Goal: Task Accomplishment & Management: Complete application form

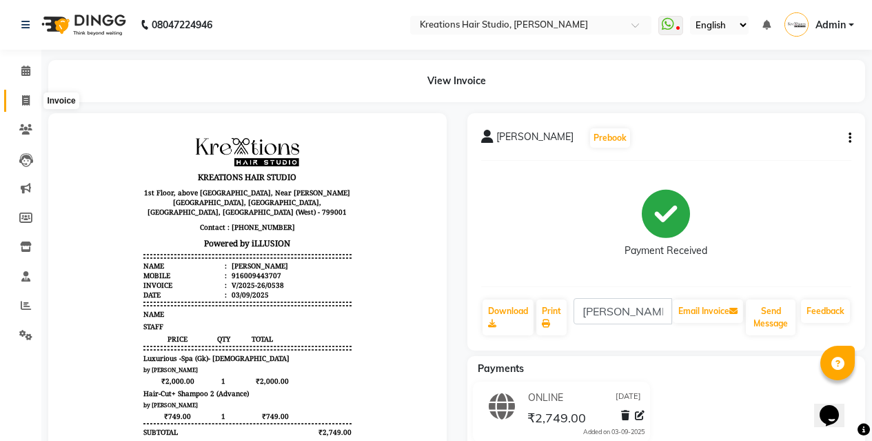
click at [30, 101] on span at bounding box center [26, 101] width 24 height 16
select select "service"
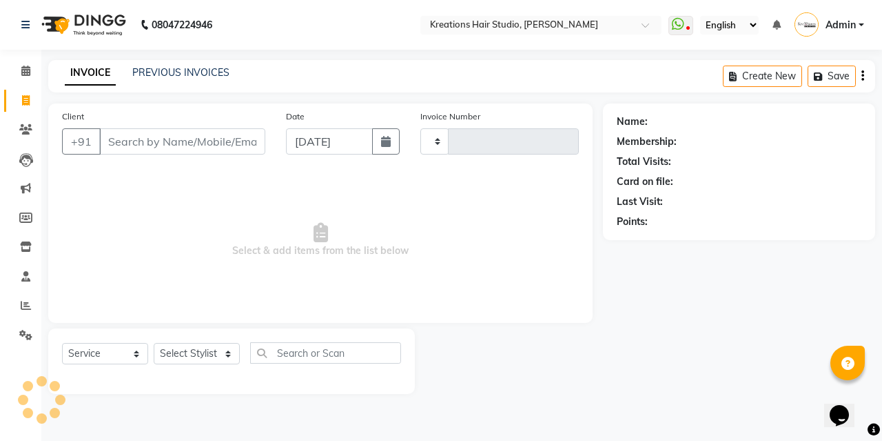
type input "0539"
select select "4656"
click at [223, 141] on input "Client" at bounding box center [182, 141] width 166 height 26
click at [199, 147] on input "Client" at bounding box center [182, 141] width 166 height 26
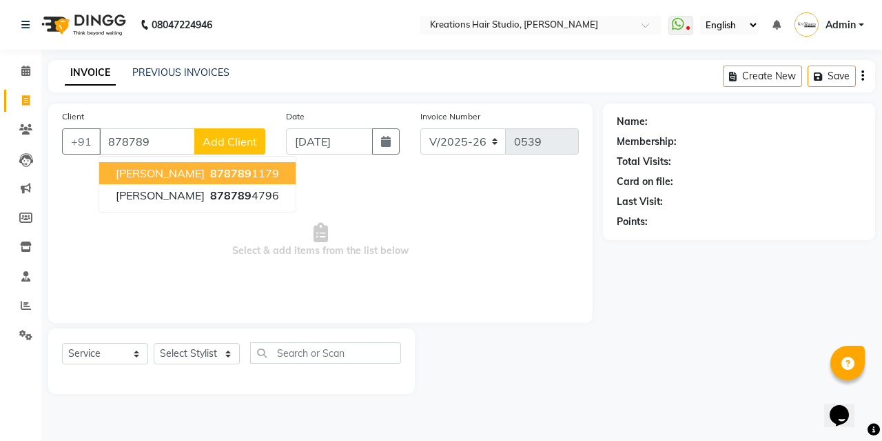
click at [210, 172] on span "878789" at bounding box center [230, 173] width 41 height 14
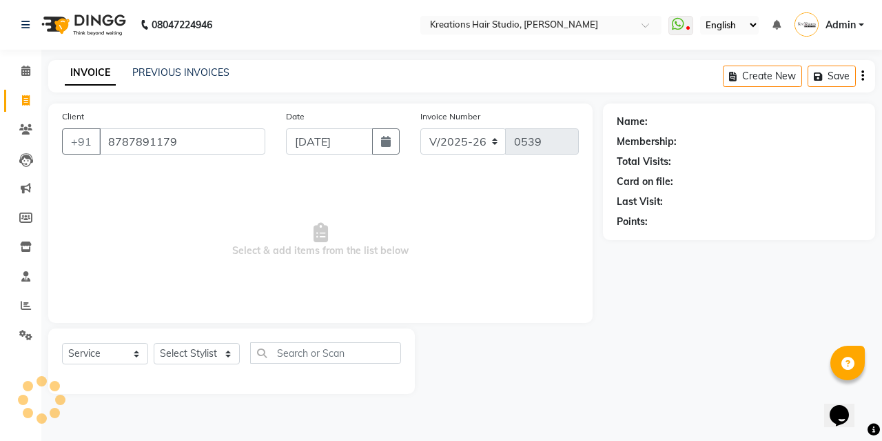
type input "8787891179"
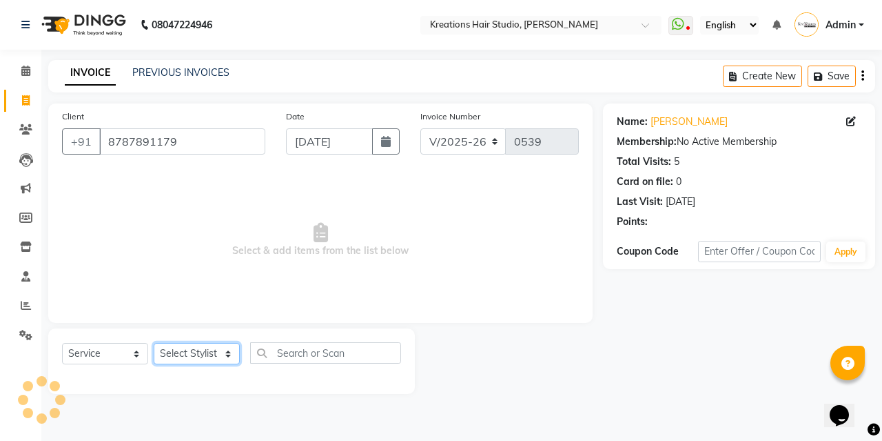
click at [190, 361] on select "Select Stylist [PERSON_NAME] [PERSON_NAME] Jyotishri [PERSON_NAME] Debbarma Puj…" at bounding box center [197, 353] width 86 height 21
select select "27283"
click at [154, 343] on select "Select Stylist [PERSON_NAME] [PERSON_NAME] Jyotishri [PERSON_NAME] Debbarma Puj…" at bounding box center [197, 353] width 86 height 21
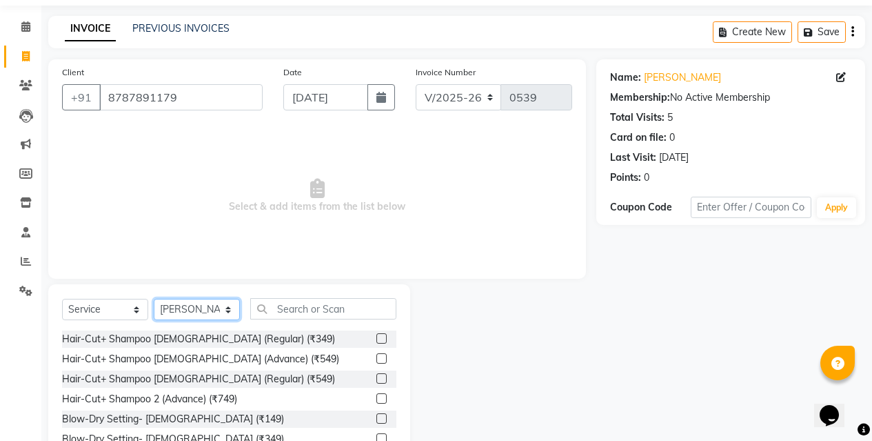
scroll to position [69, 0]
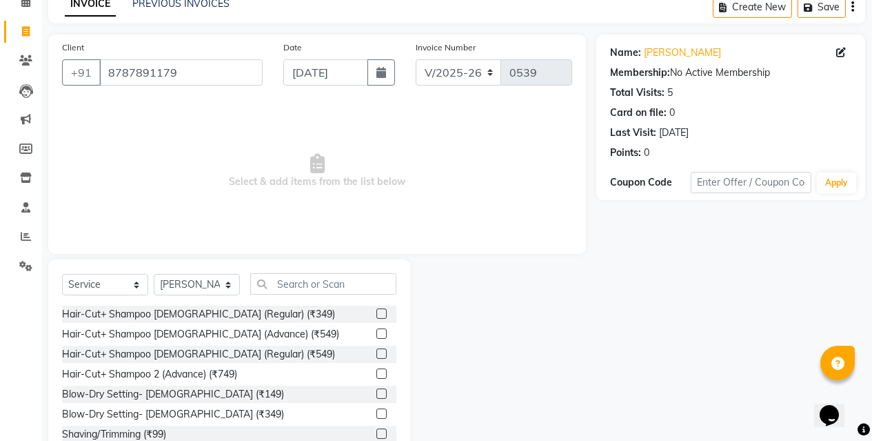
click at [376, 372] on label at bounding box center [381, 373] width 10 height 10
click at [376, 372] on input "checkbox" at bounding box center [380, 374] width 9 height 9
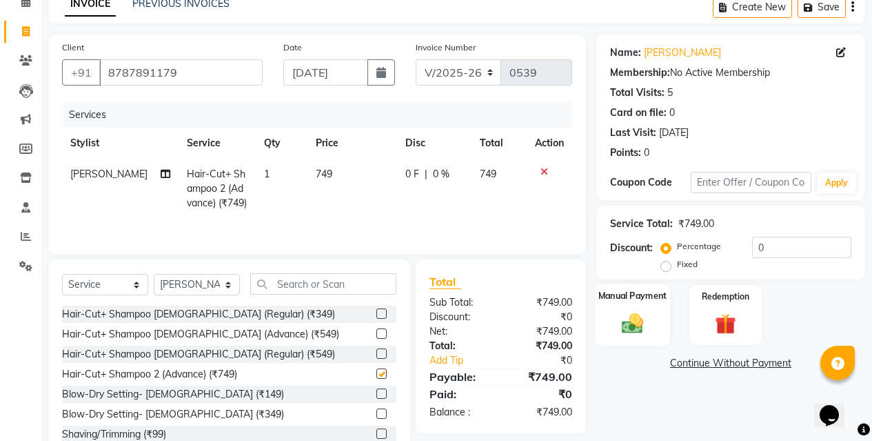
checkbox input "false"
drag, startPoint x: 611, startPoint y: 310, endPoint x: 637, endPoint y: 320, distance: 27.5
click at [610, 318] on div "Manual Payment" at bounding box center [632, 314] width 75 height 63
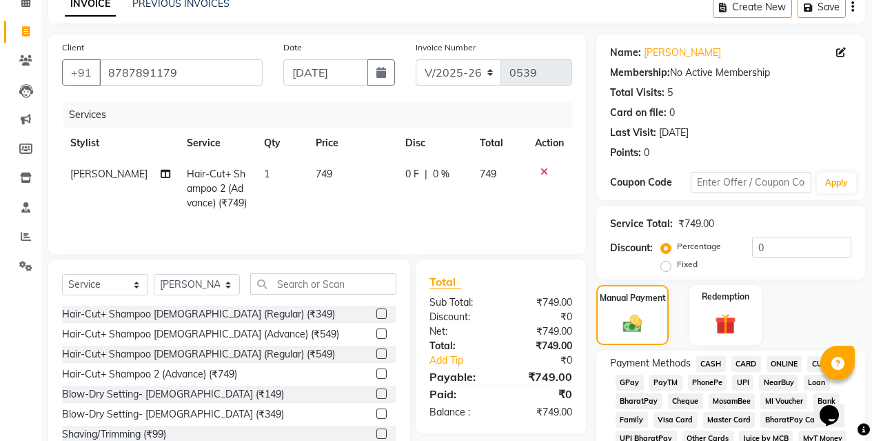
click at [788, 358] on span "ONLINE" at bounding box center [785, 364] width 36 height 16
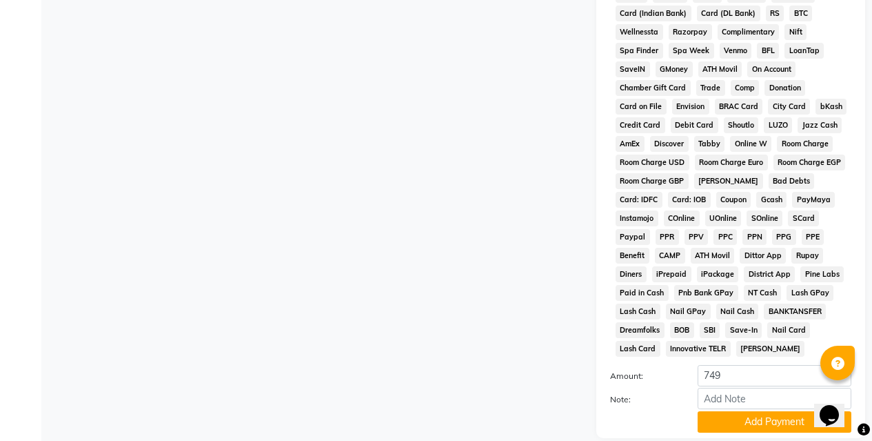
scroll to position [552, 0]
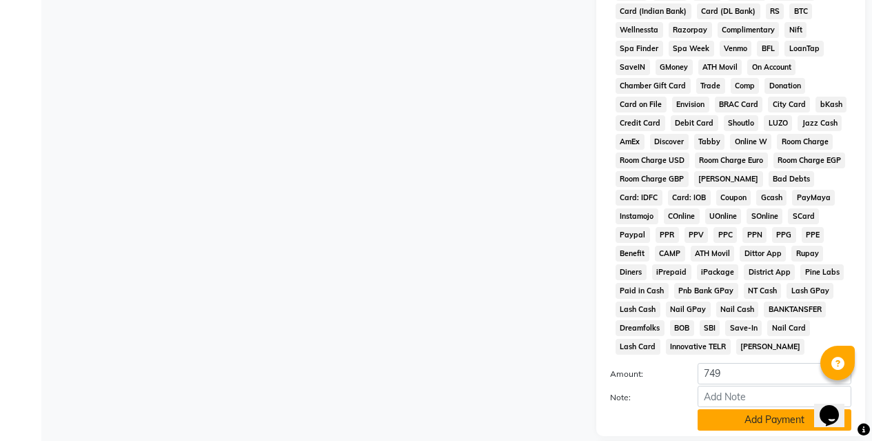
click at [725, 417] on button "Add Payment" at bounding box center [775, 419] width 154 height 21
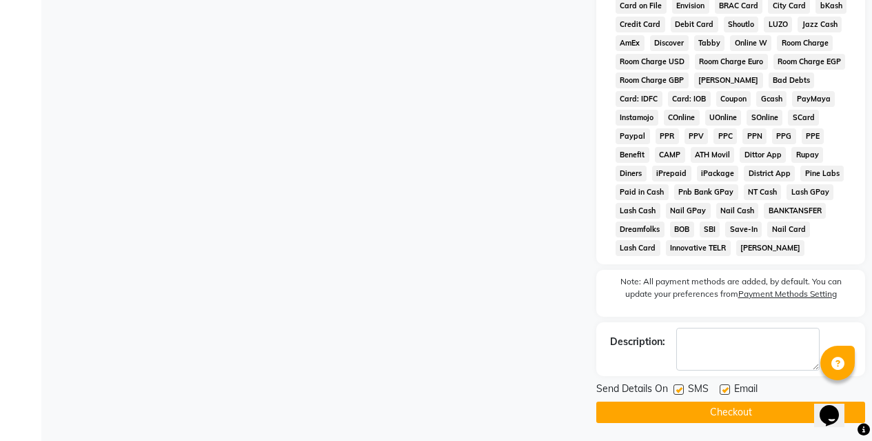
scroll to position [653, 0]
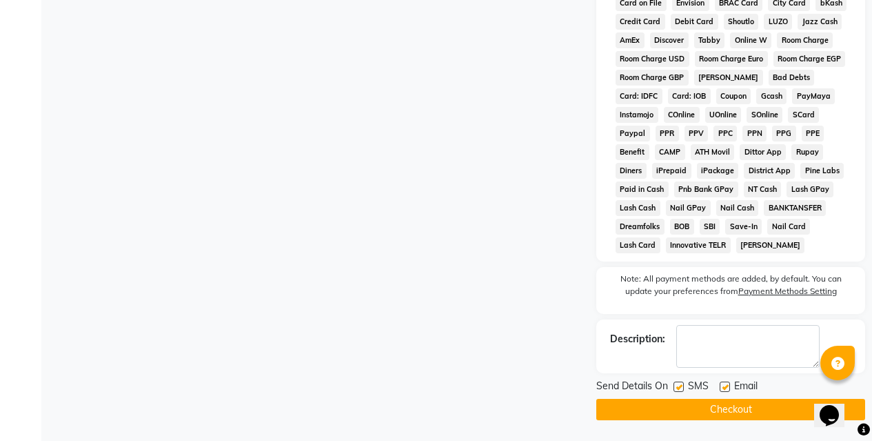
drag, startPoint x: 726, startPoint y: 407, endPoint x: 705, endPoint y: 390, distance: 27.0
click at [726, 406] on button "Checkout" at bounding box center [730, 408] width 269 height 21
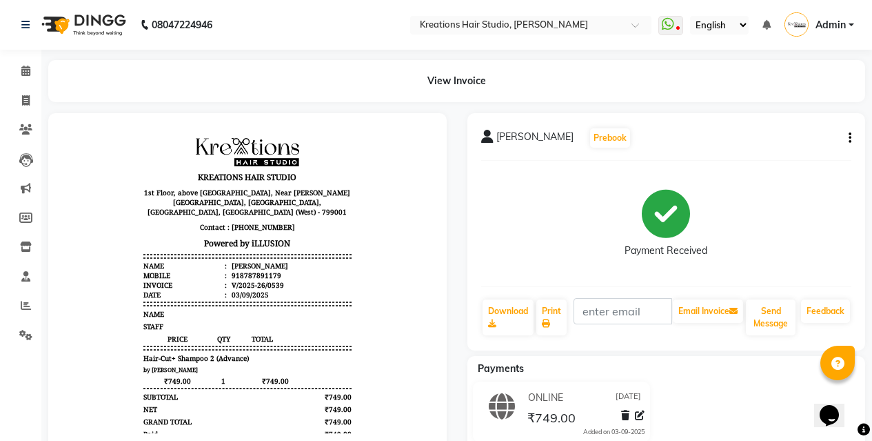
click at [848, 133] on button "button" at bounding box center [847, 138] width 8 height 14
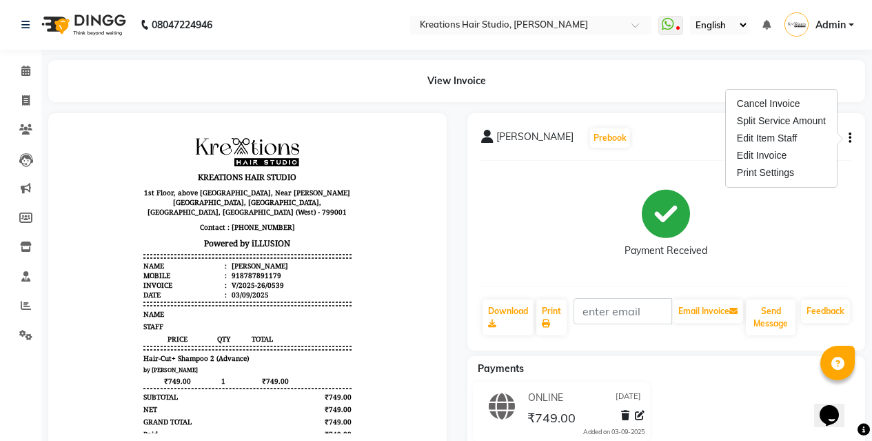
click at [612, 190] on div "Payment Received" at bounding box center [666, 223] width 371 height 103
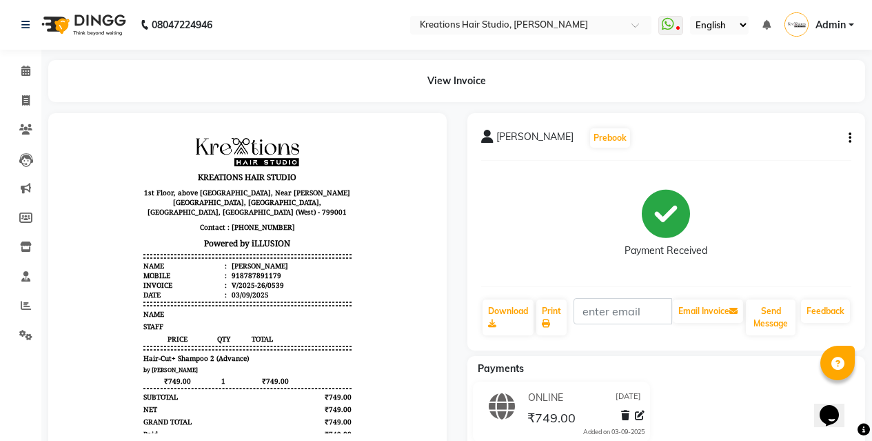
click at [851, 138] on icon "button" at bounding box center [850, 138] width 3 height 1
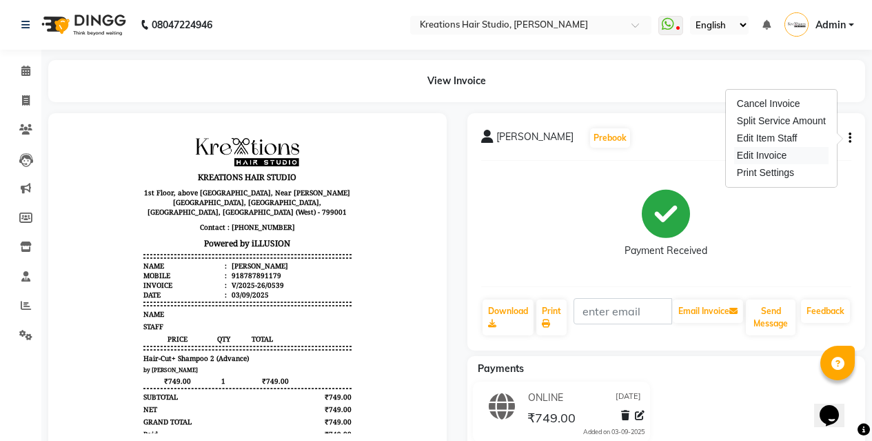
click at [780, 157] on div "Edit Invoice" at bounding box center [781, 155] width 94 height 17
select select "service"
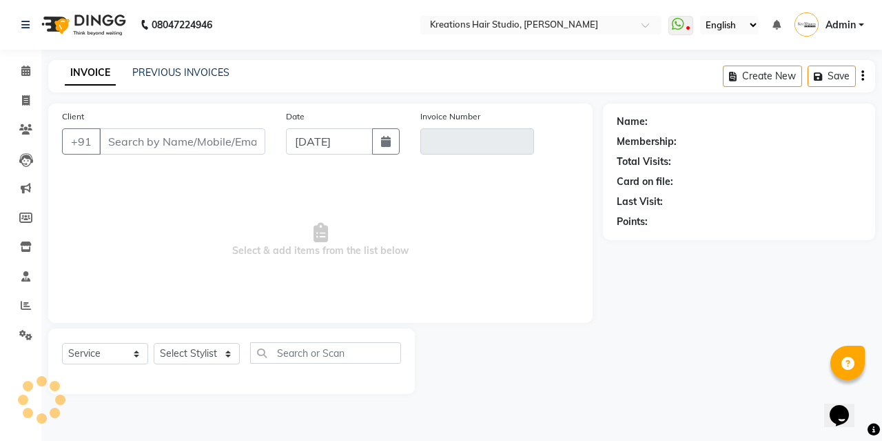
type input "8787891179"
type input "V/2025-26/0539"
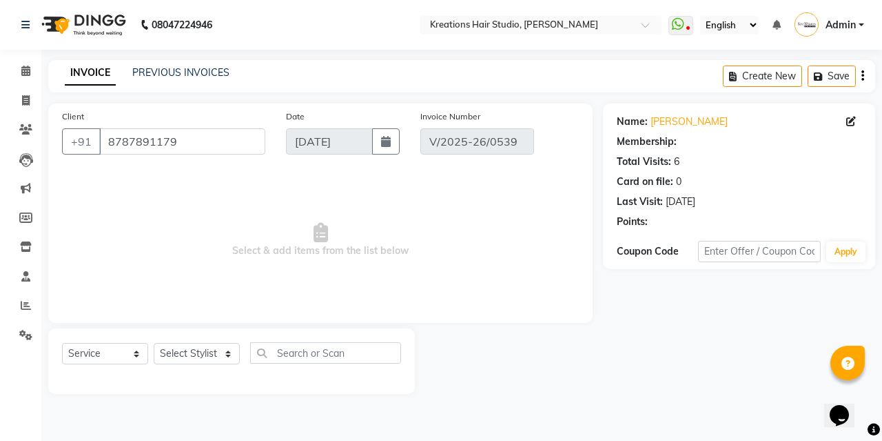
select select "select"
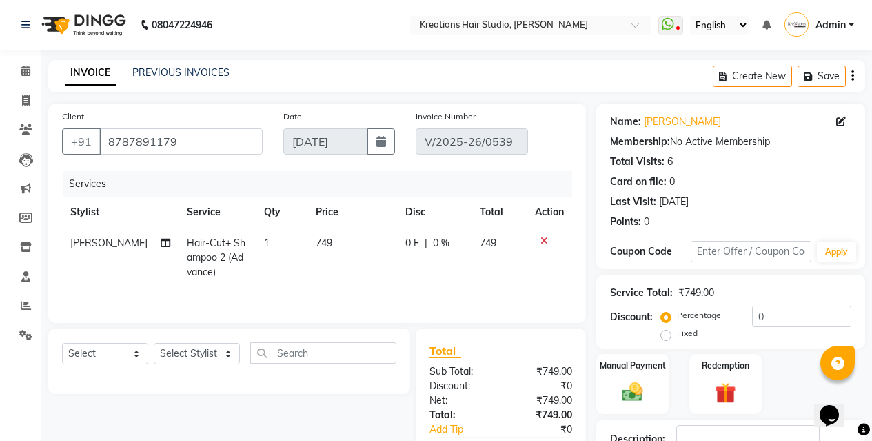
click at [318, 245] on span "749" at bounding box center [324, 242] width 17 height 12
select select "27283"
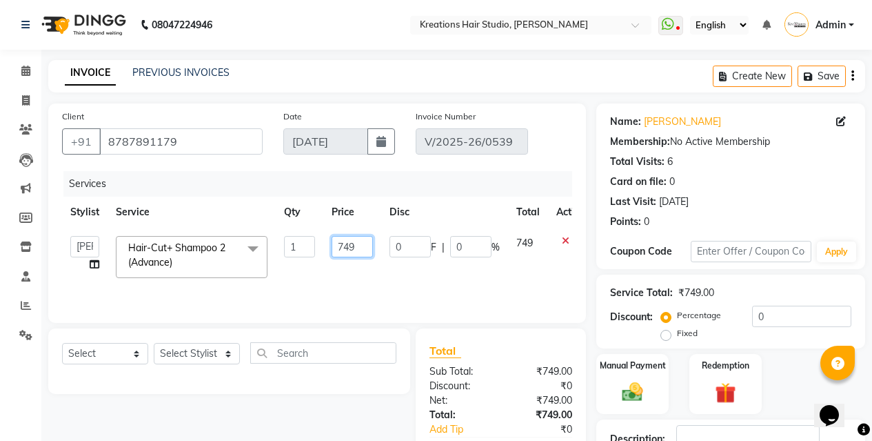
click at [359, 243] on input "749" at bounding box center [352, 246] width 41 height 21
type input "7"
type input "650"
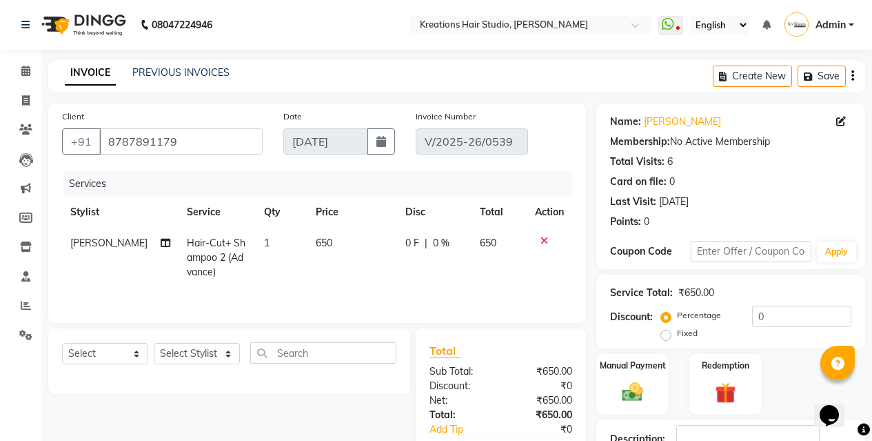
drag, startPoint x: 413, startPoint y: 271, endPoint x: 549, endPoint y: 257, distance: 137.2
click at [413, 272] on td "0 F | 0 %" at bounding box center [434, 257] width 74 height 60
select select "27283"
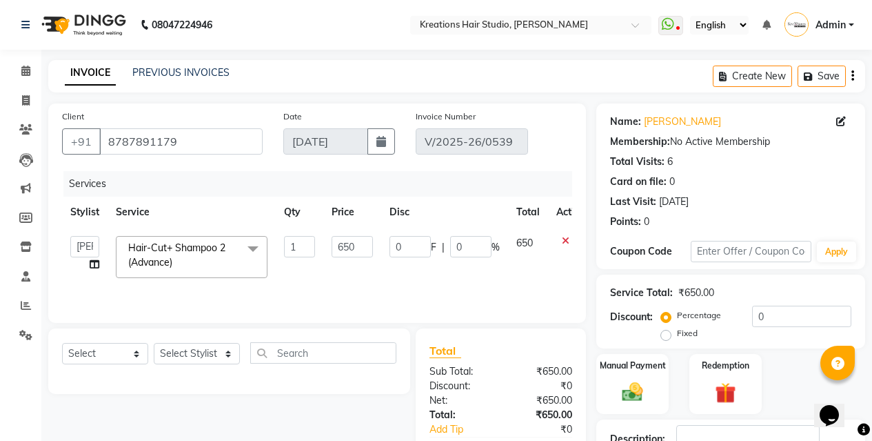
scroll to position [123, 0]
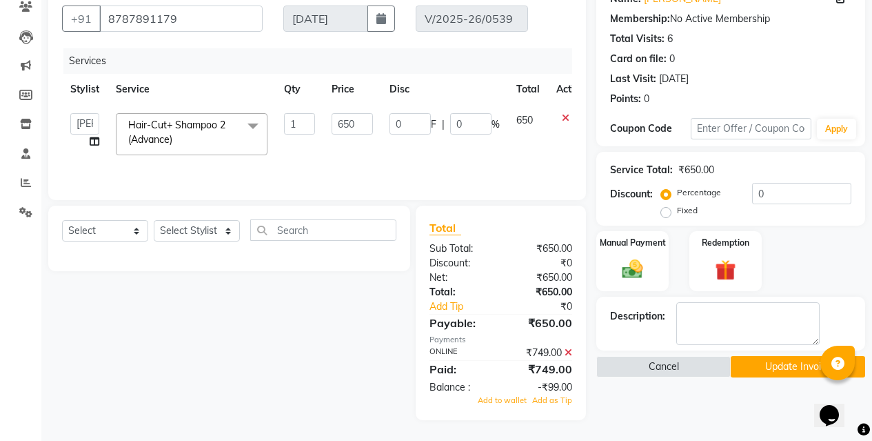
click at [568, 352] on icon at bounding box center [569, 352] width 8 height 10
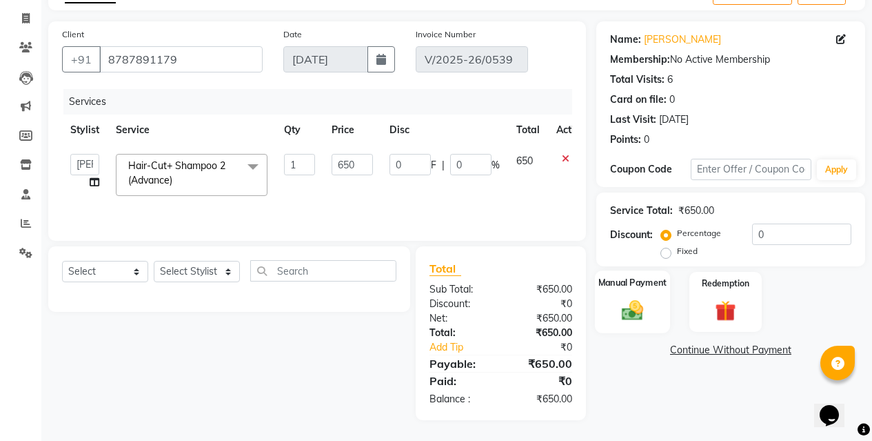
click at [642, 301] on img at bounding box center [632, 309] width 35 height 25
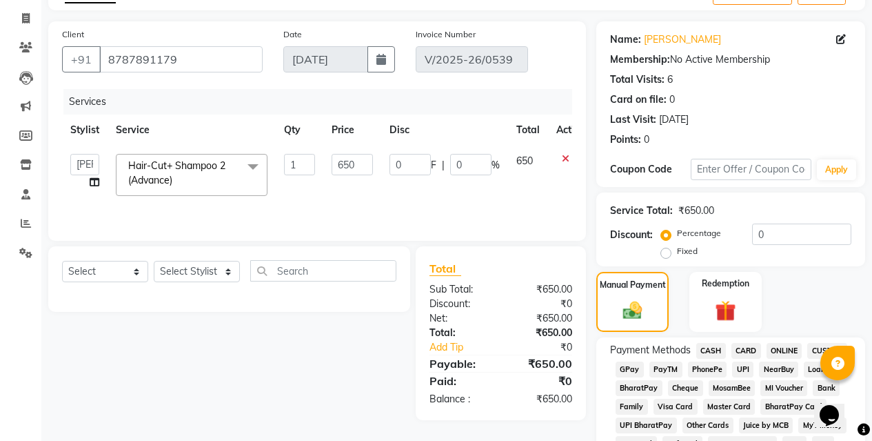
scroll to position [123, 0]
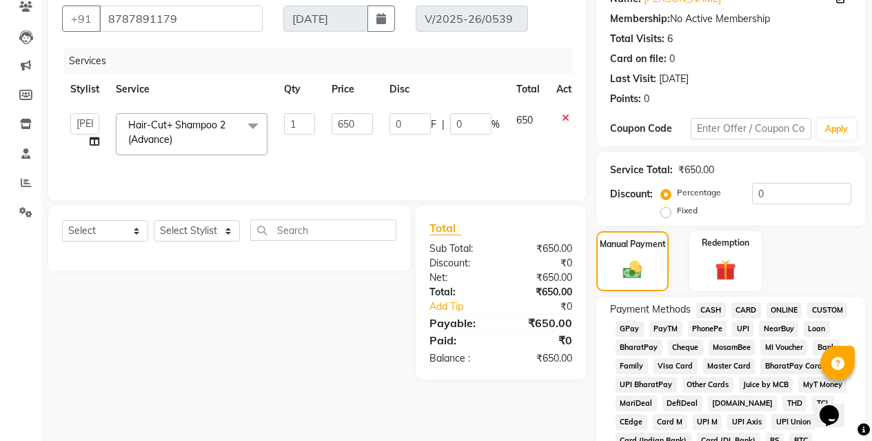
click at [771, 307] on span "ONLINE" at bounding box center [785, 310] width 36 height 16
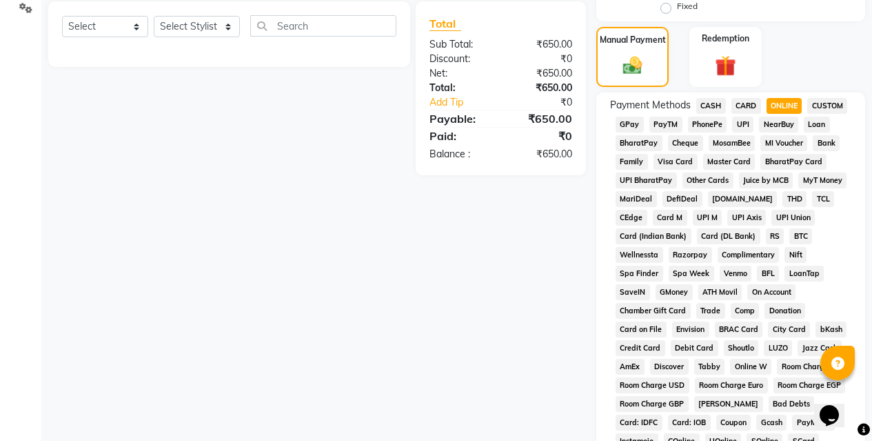
scroll to position [605, 0]
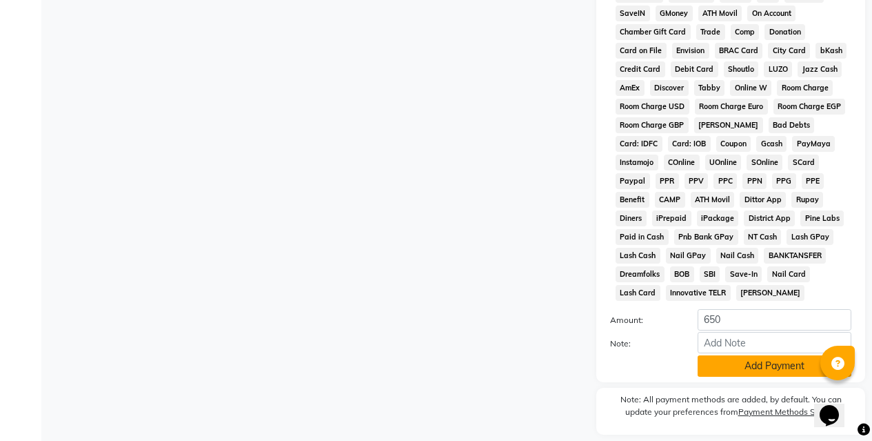
click at [724, 361] on button "Add Payment" at bounding box center [775, 365] width 154 height 21
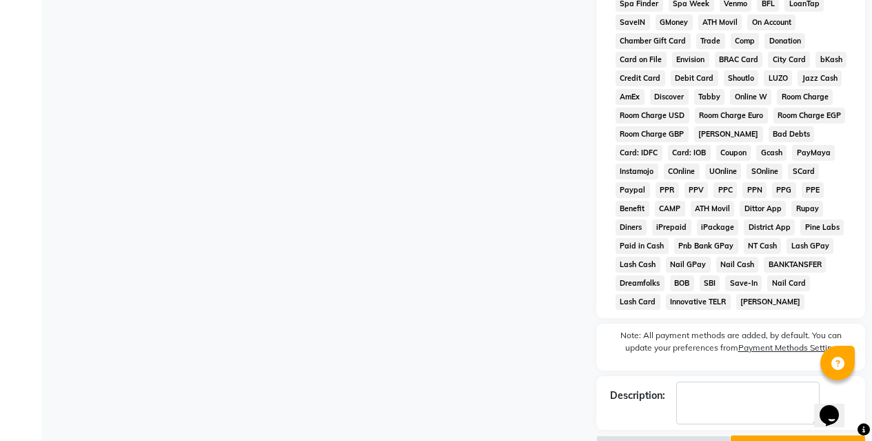
scroll to position [633, 0]
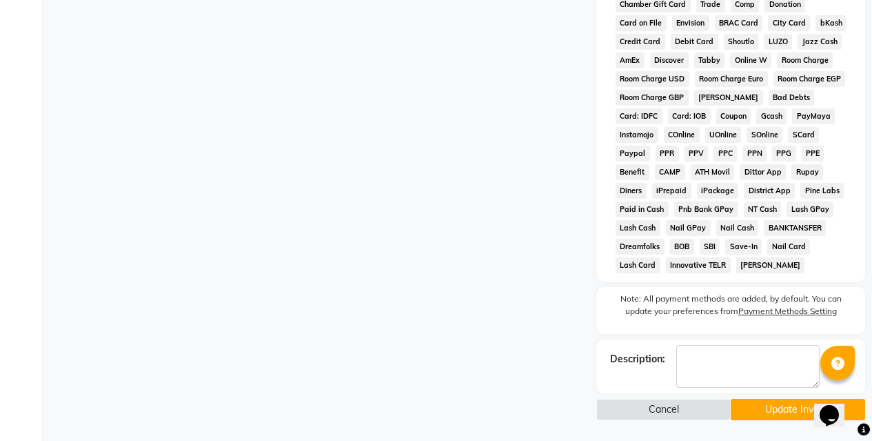
click at [770, 405] on button "Update Invoice" at bounding box center [798, 408] width 134 height 21
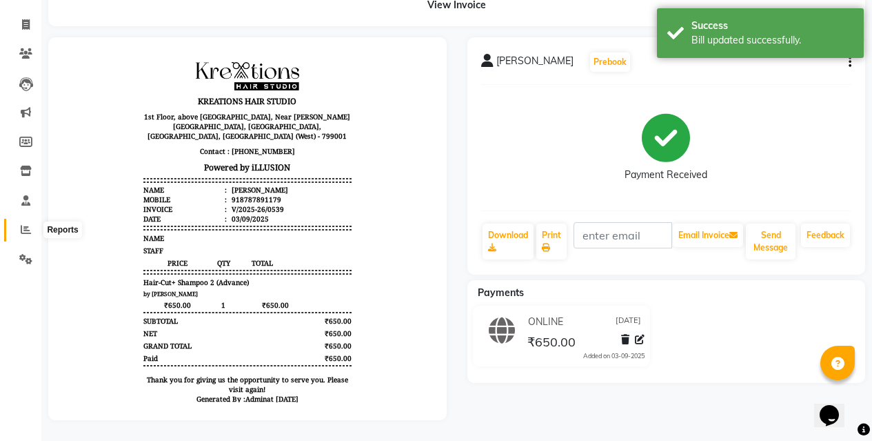
click at [21, 224] on icon at bounding box center [26, 229] width 10 height 10
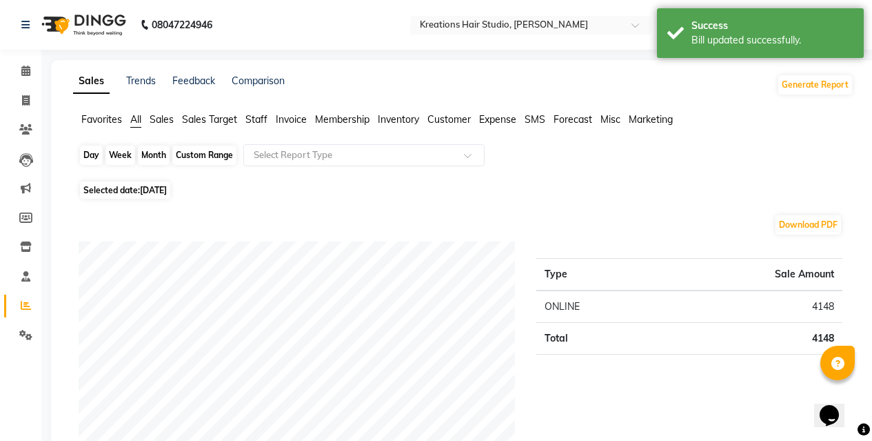
click at [91, 147] on div "Day" at bounding box center [91, 154] width 23 height 19
select select "9"
select select "2025"
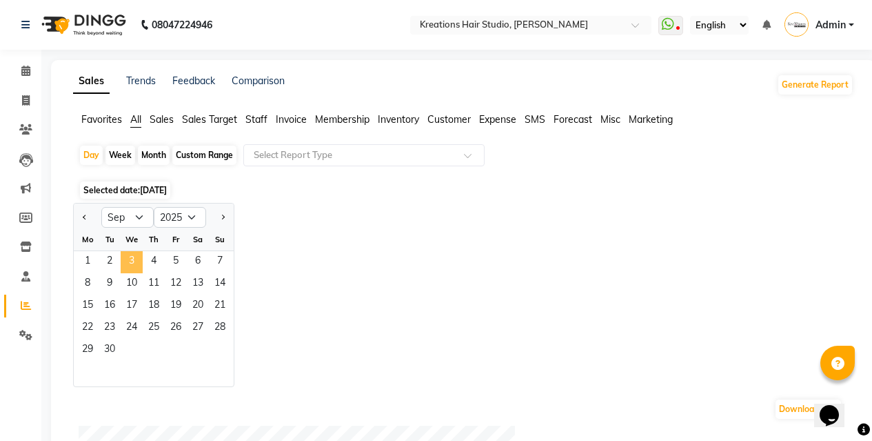
click at [130, 256] on span "3" at bounding box center [132, 262] width 22 height 22
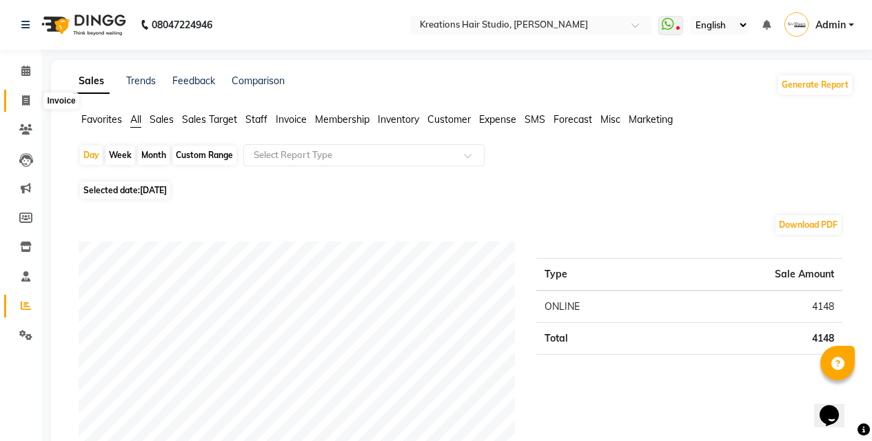
click at [25, 102] on icon at bounding box center [26, 100] width 8 height 10
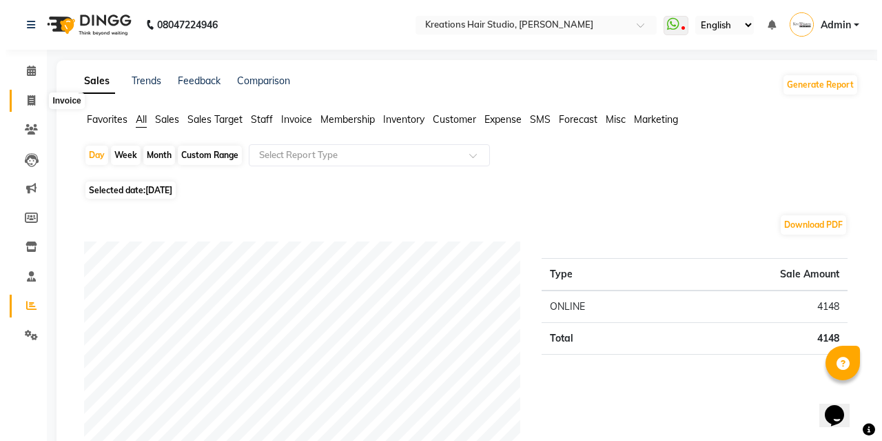
select select "service"
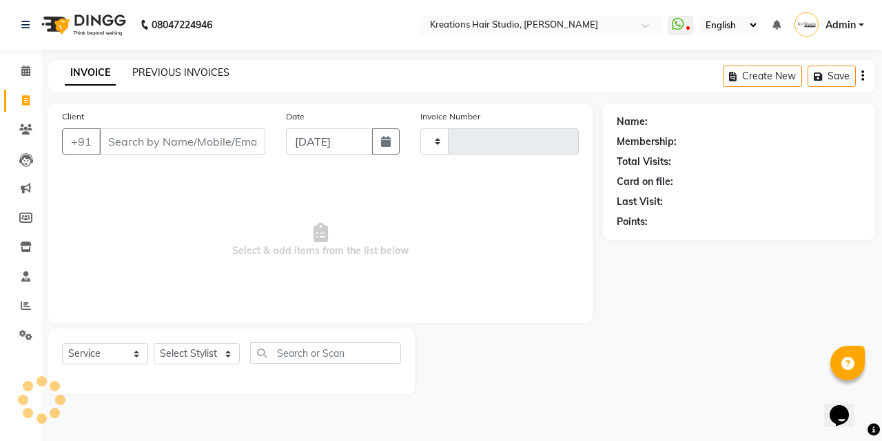
type input "0540"
select select "4656"
click at [190, 70] on link "PREVIOUS INVOICES" at bounding box center [180, 72] width 97 height 12
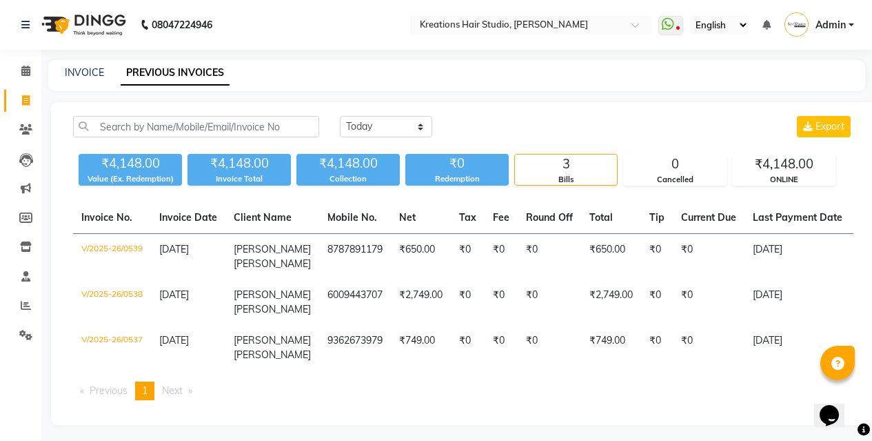
scroll to position [1, 0]
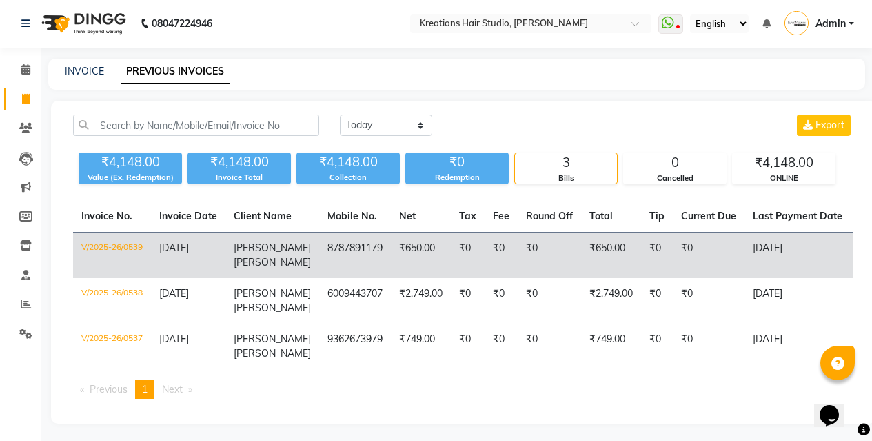
click at [414, 247] on td "₹650.00" at bounding box center [421, 255] width 60 height 46
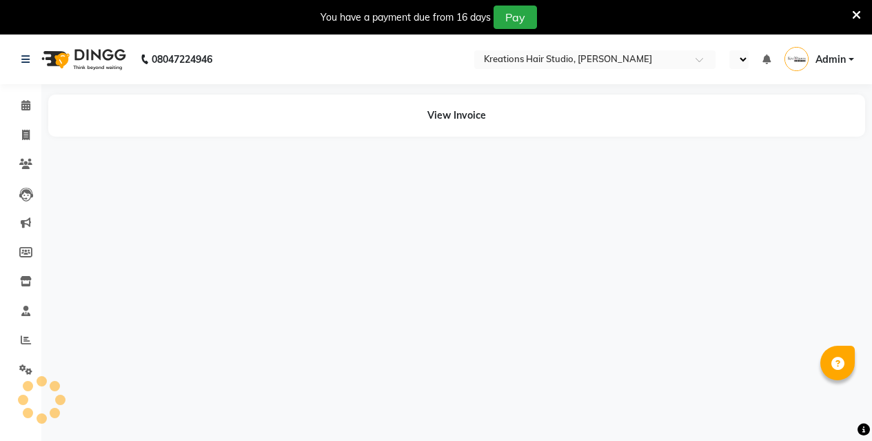
select select "en"
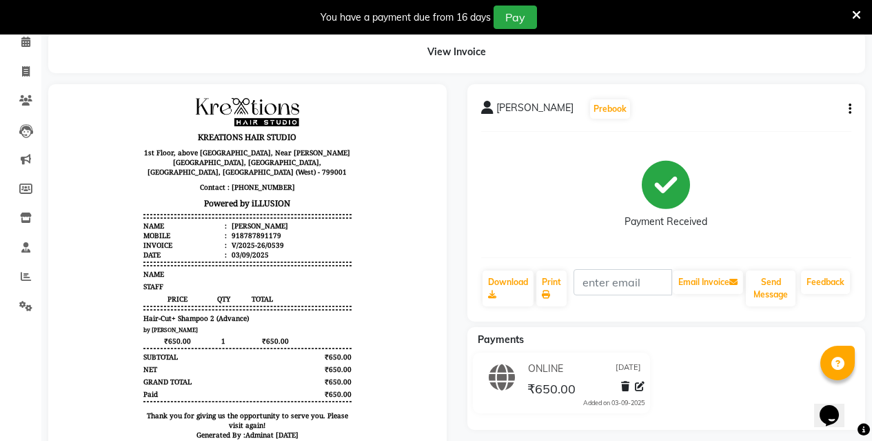
scroll to position [121, 0]
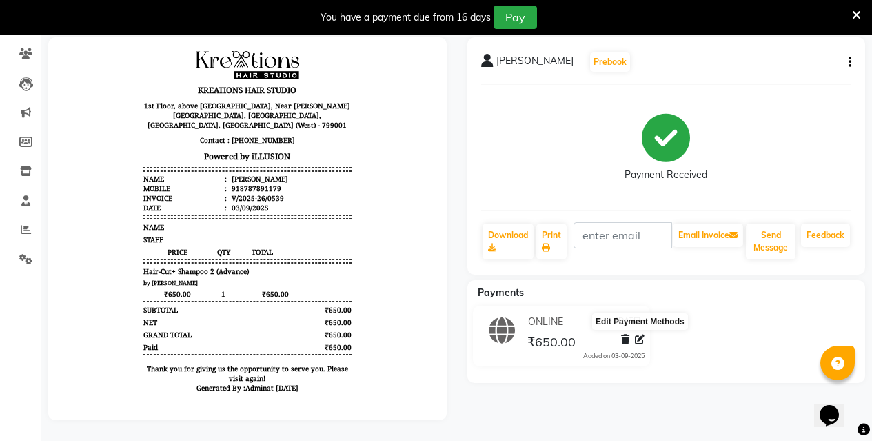
click at [640, 334] on icon at bounding box center [640, 339] width 10 height 10
select select "3"
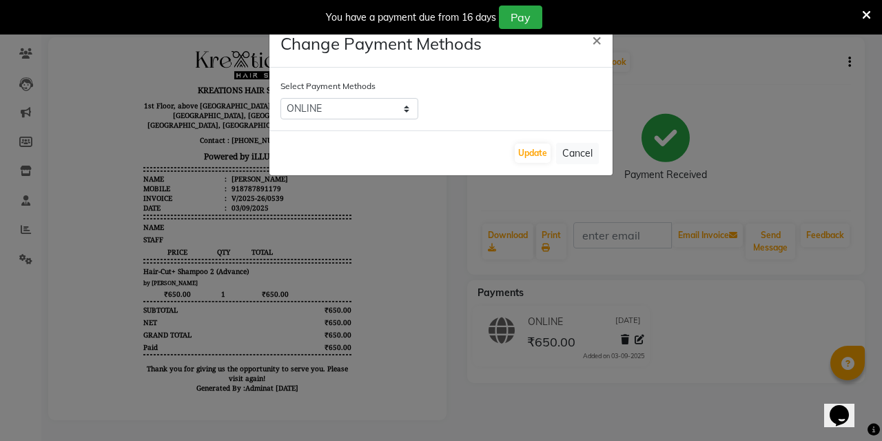
click at [688, 324] on ngb-modal-window "Change Payment Methods × Select Payment Methods CASH CARD ONLINE CUSTOM GPay Pa…" at bounding box center [441, 220] width 882 height 441
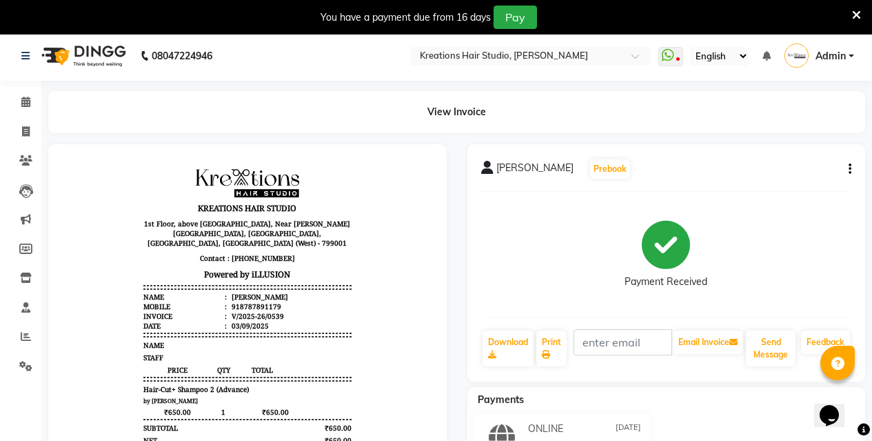
scroll to position [0, 0]
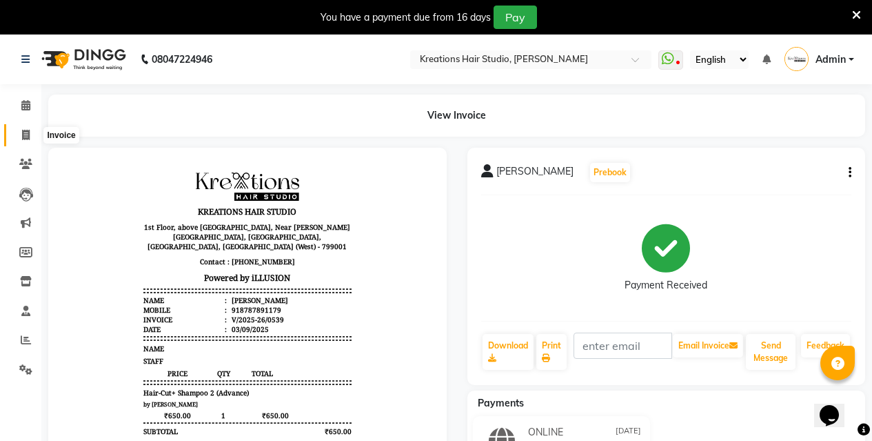
click at [29, 128] on span at bounding box center [26, 136] width 24 height 16
select select "service"
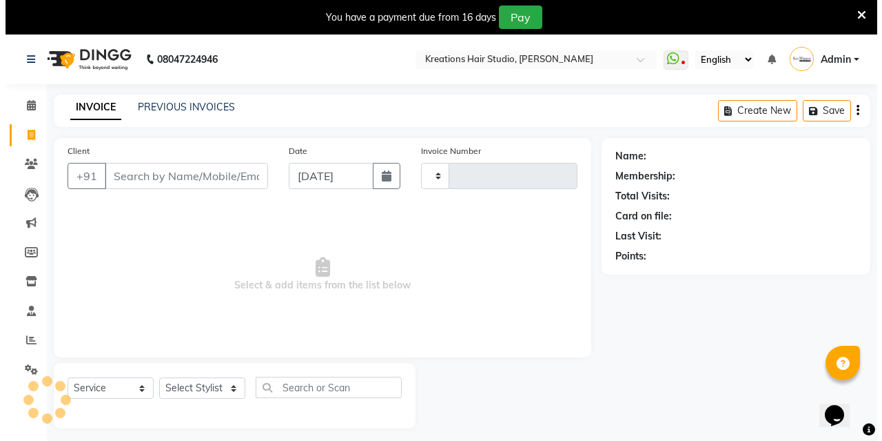
scroll to position [34, 0]
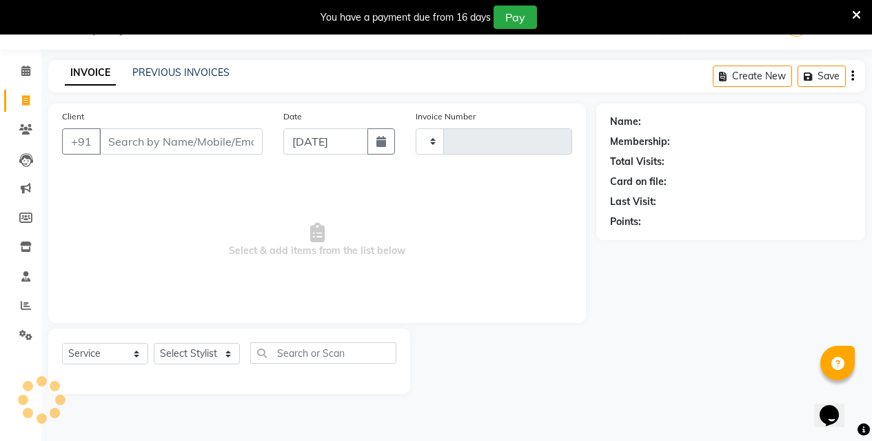
type input "0540"
select select "4656"
click at [192, 131] on input "Client" at bounding box center [180, 141] width 163 height 26
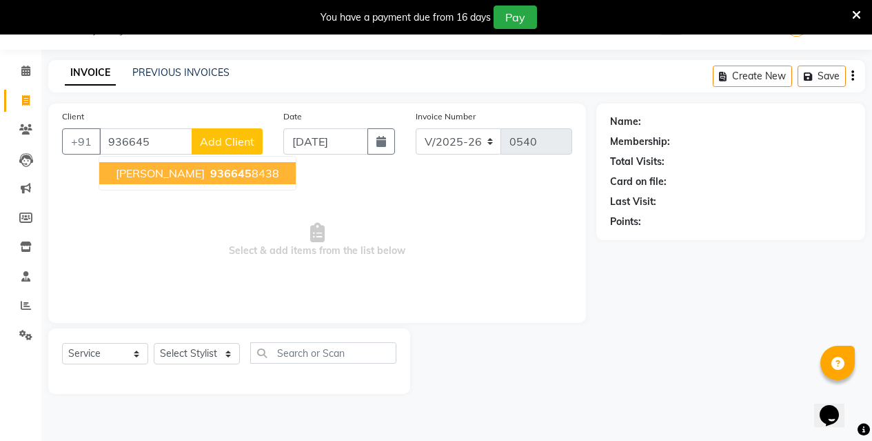
click at [180, 141] on input "936645" at bounding box center [145, 141] width 93 height 26
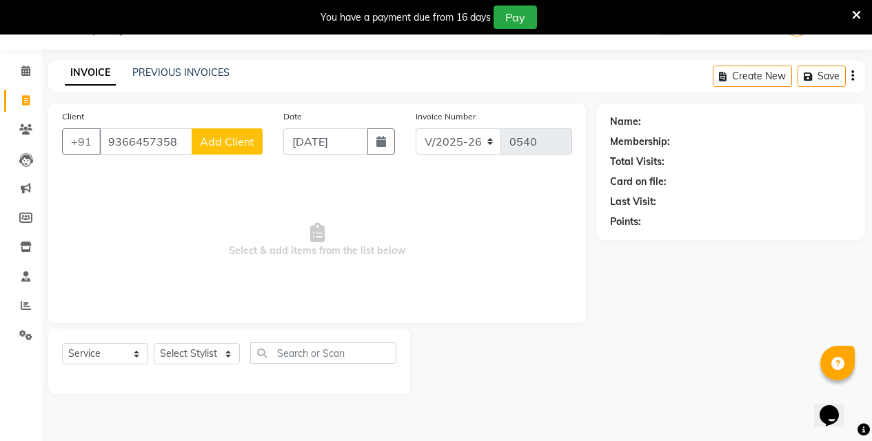
type input "9366457358"
click at [242, 136] on span "Add Client" at bounding box center [227, 141] width 54 height 14
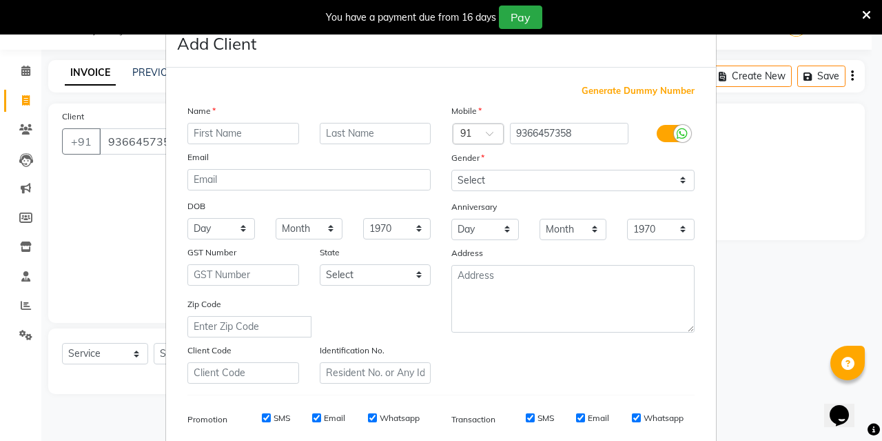
click at [232, 131] on input "text" at bounding box center [244, 133] width 112 height 21
click at [363, 135] on input "text" at bounding box center [376, 133] width 112 height 21
click at [228, 132] on input "SUMA" at bounding box center [244, 133] width 112 height 21
type input "SOMA"
click at [396, 132] on input "text" at bounding box center [376, 133] width 112 height 21
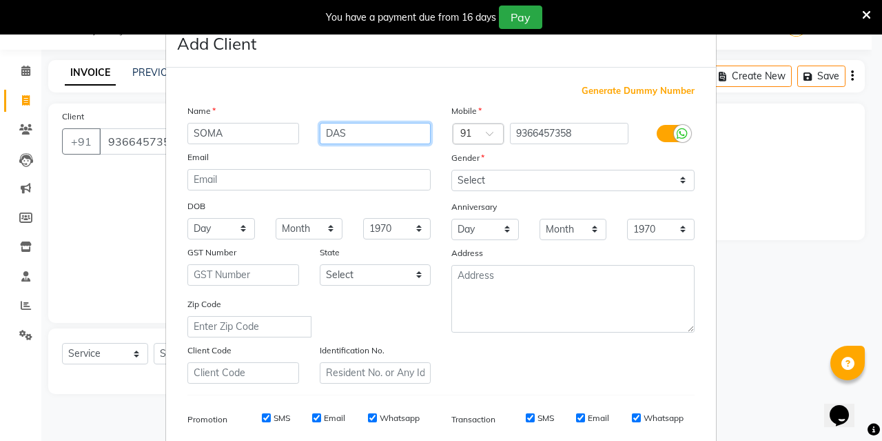
type input "DAS"
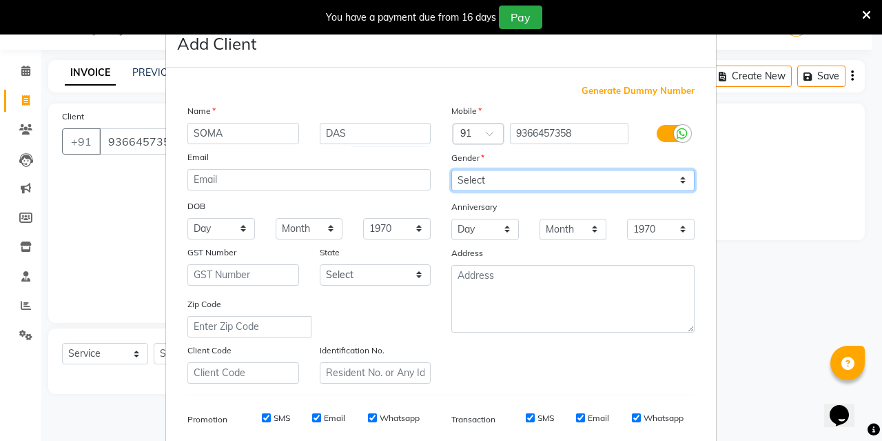
click at [477, 186] on select "Select [DEMOGRAPHIC_DATA] [DEMOGRAPHIC_DATA] Other Prefer Not To Say" at bounding box center [573, 180] width 243 height 21
select select "[DEMOGRAPHIC_DATA]"
click at [452, 170] on select "Select [DEMOGRAPHIC_DATA] [DEMOGRAPHIC_DATA] Other Prefer Not To Say" at bounding box center [573, 180] width 243 height 21
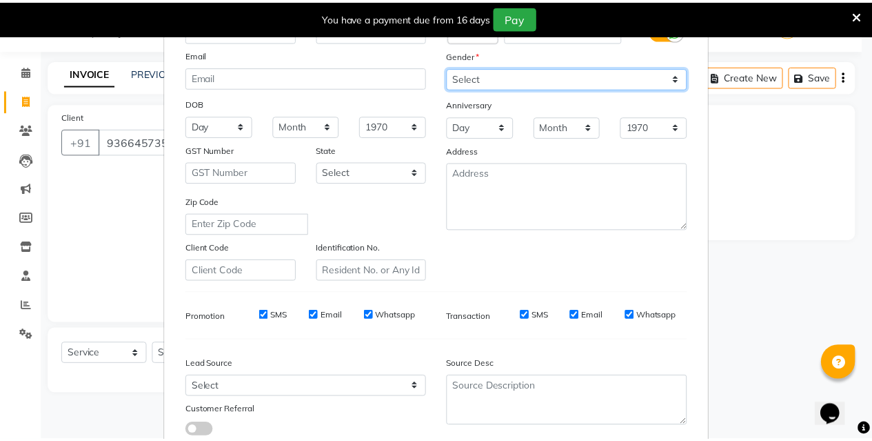
scroll to position [196, 0]
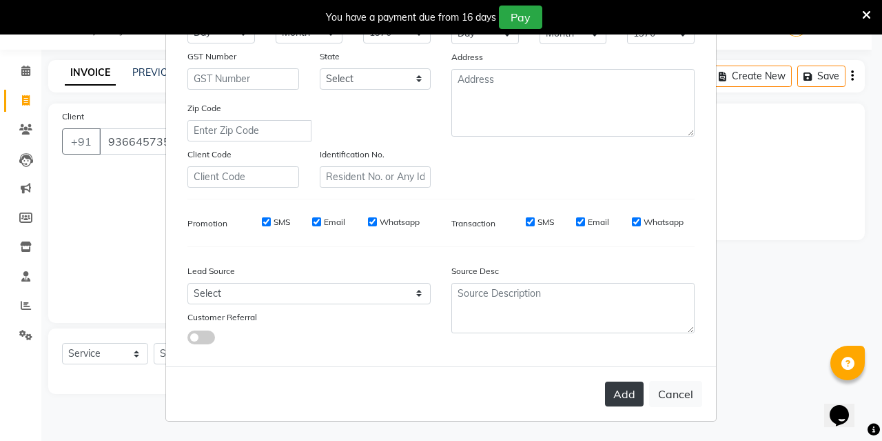
click at [613, 398] on button "Add" at bounding box center [624, 393] width 39 height 25
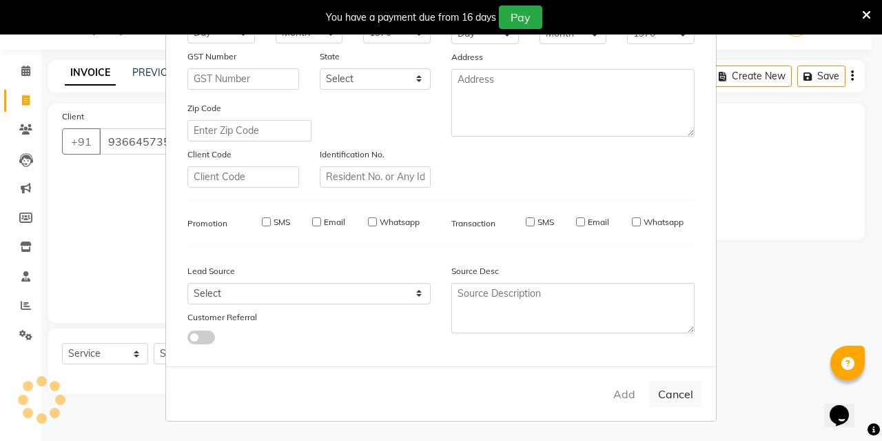
select select
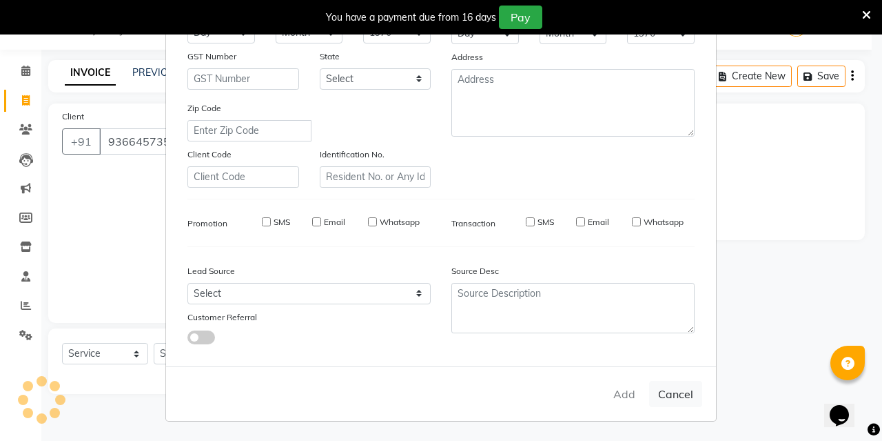
select select
checkbox input "false"
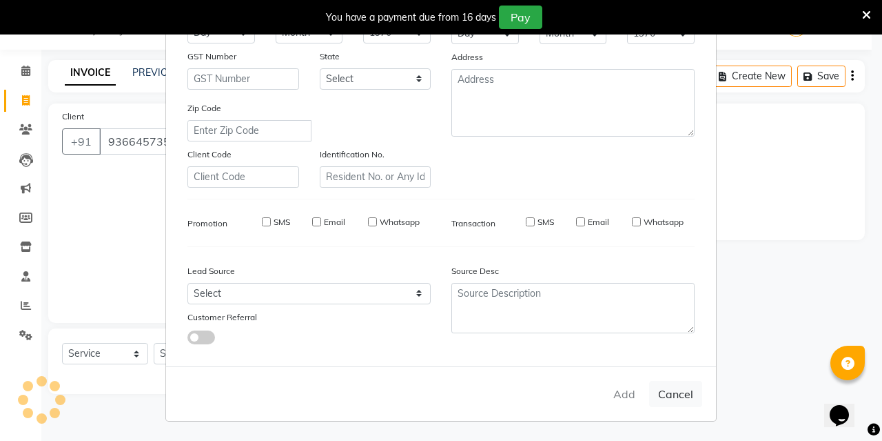
checkbox input "false"
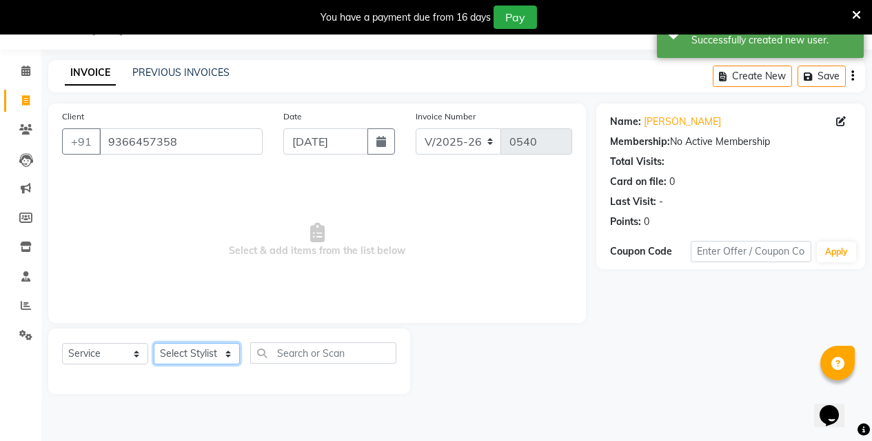
click at [183, 352] on select "Select Stylist [PERSON_NAME] [PERSON_NAME] Jyotishri [PERSON_NAME] Debbarma Puj…" at bounding box center [197, 353] width 86 height 21
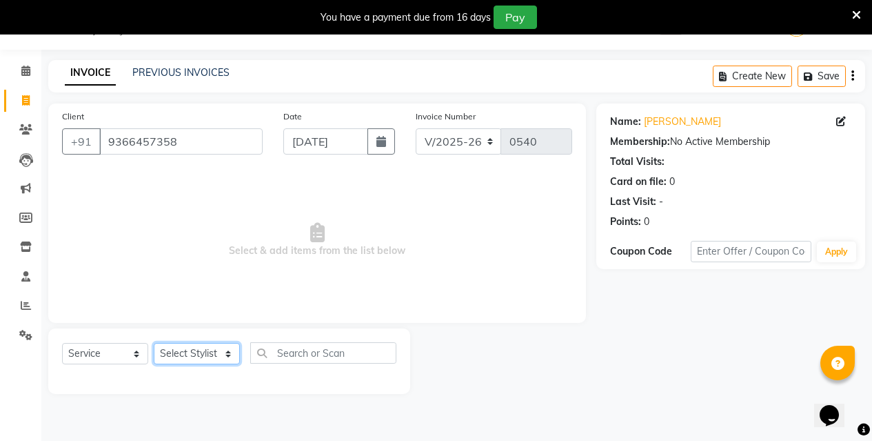
select select "89789"
click at [154, 343] on select "Select Stylist [PERSON_NAME] [PERSON_NAME] Jyotishri [PERSON_NAME] Debbarma Puj…" at bounding box center [197, 353] width 86 height 21
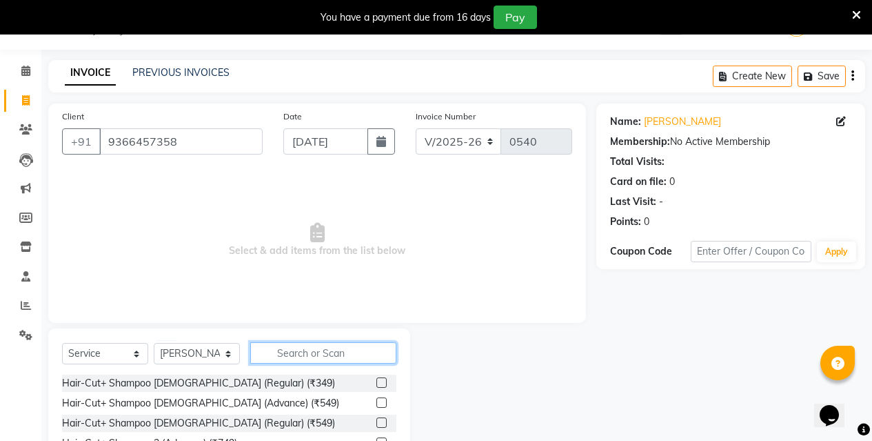
click at [283, 352] on input "text" at bounding box center [323, 352] width 146 height 21
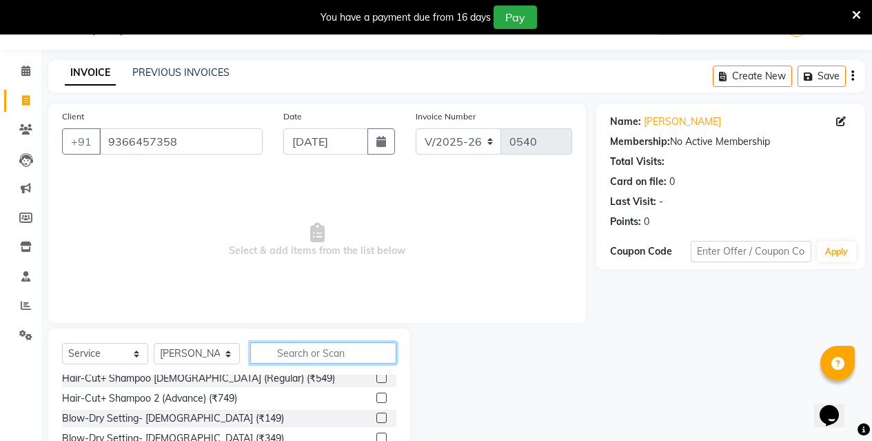
scroll to position [69, 0]
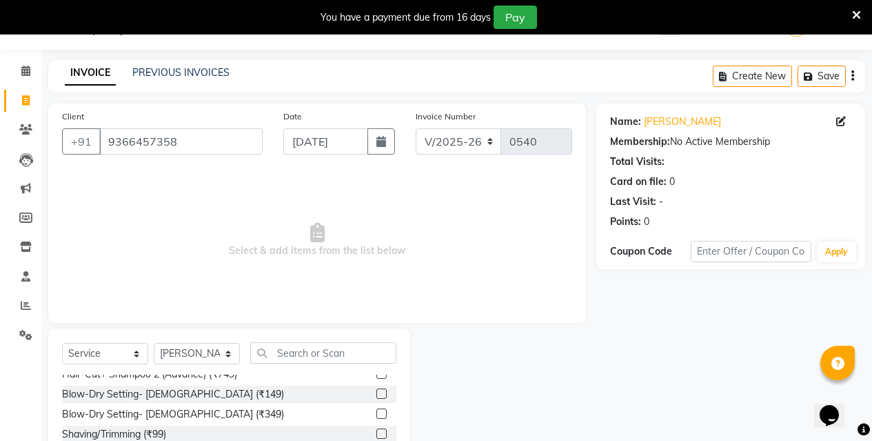
click at [376, 374] on label at bounding box center [381, 373] width 10 height 10
click at [376, 374] on input "checkbox" at bounding box center [380, 374] width 9 height 9
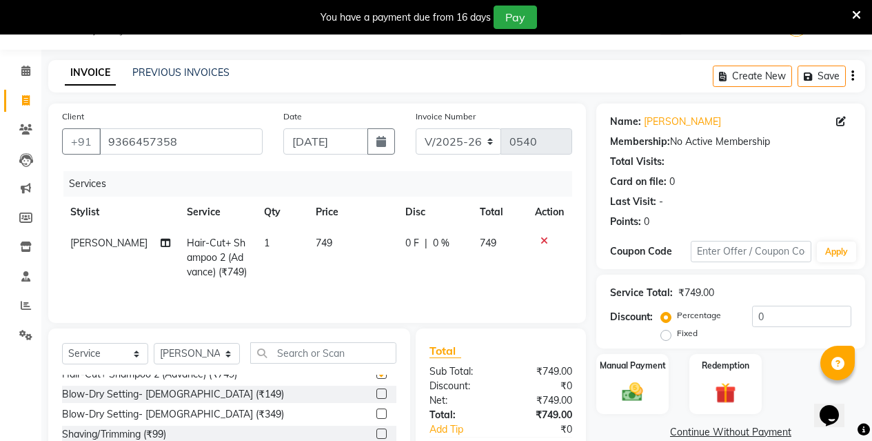
checkbox input "false"
click at [646, 384] on img at bounding box center [632, 391] width 35 height 25
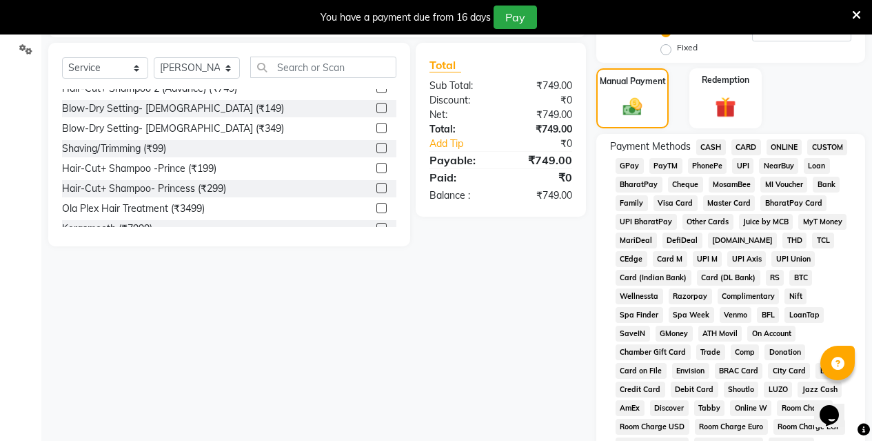
scroll to position [310, 0]
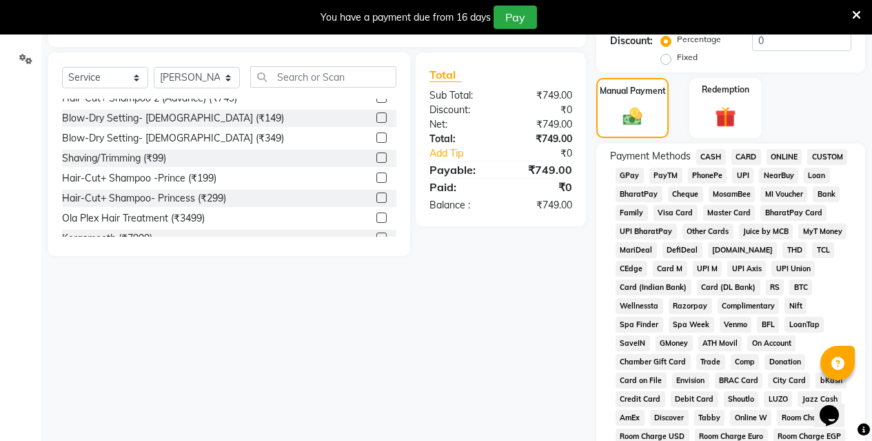
click at [796, 154] on span "ONLINE" at bounding box center [785, 157] width 36 height 16
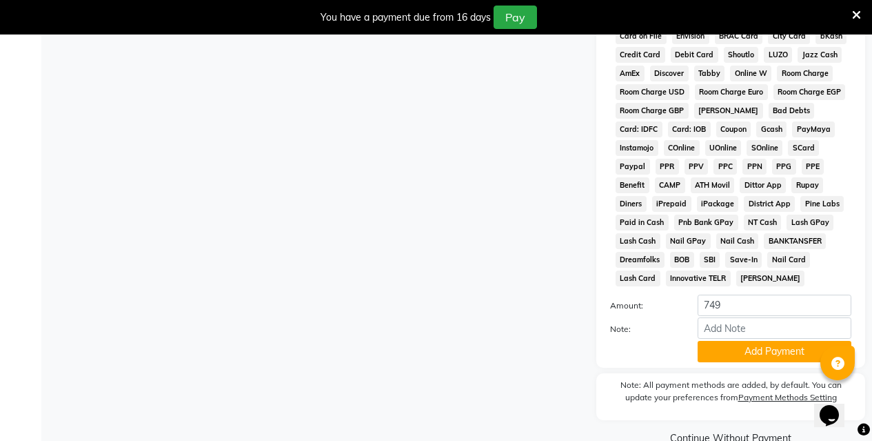
scroll to position [655, 0]
click at [748, 356] on button "Add Payment" at bounding box center [775, 350] width 154 height 21
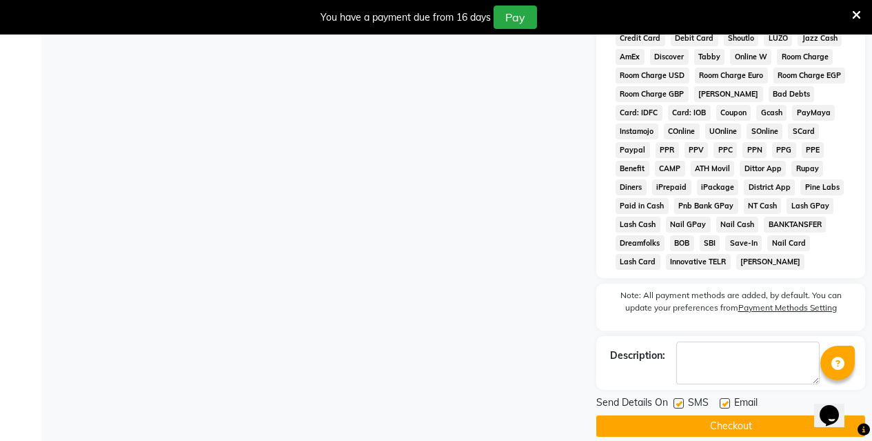
scroll to position [687, 0]
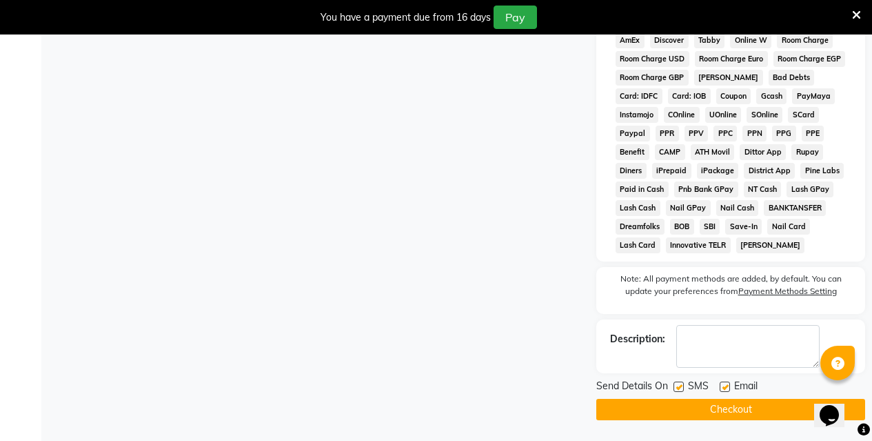
click at [720, 407] on button "Checkout" at bounding box center [730, 408] width 269 height 21
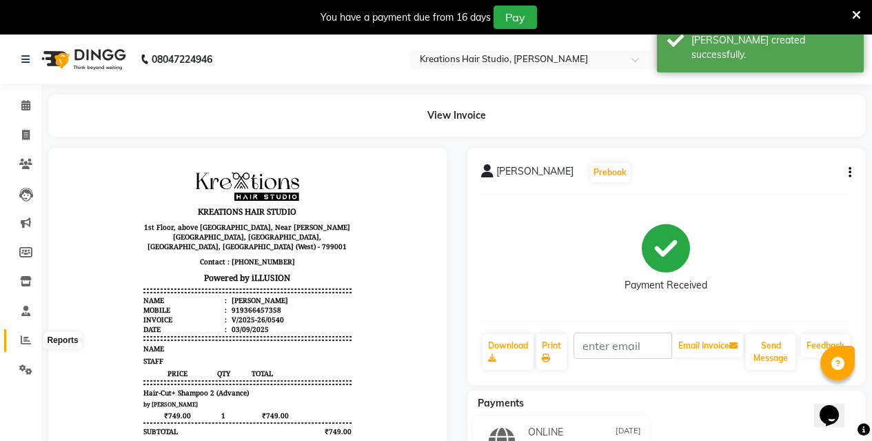
click at [22, 339] on icon at bounding box center [26, 339] width 10 height 10
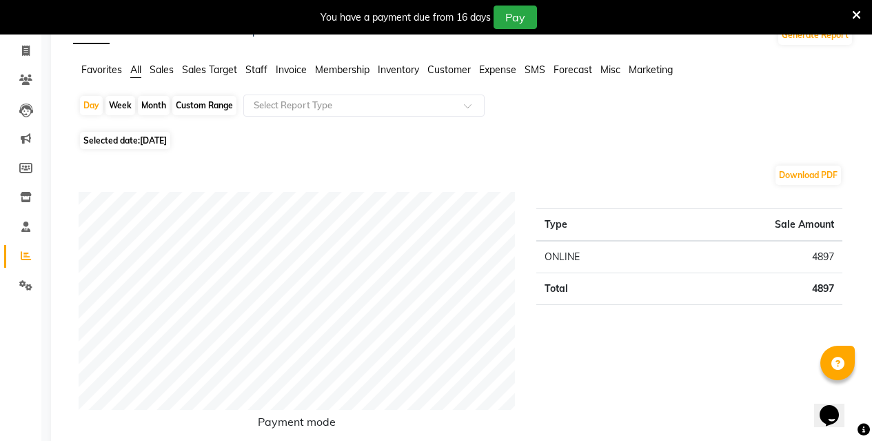
scroll to position [69, 0]
